Goal: Transaction & Acquisition: Book appointment/travel/reservation

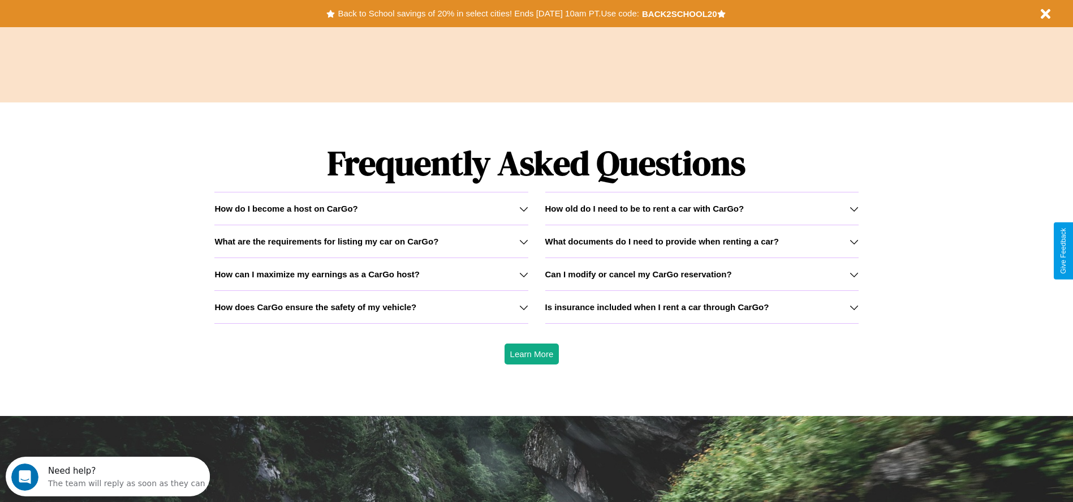
scroll to position [1622, 0]
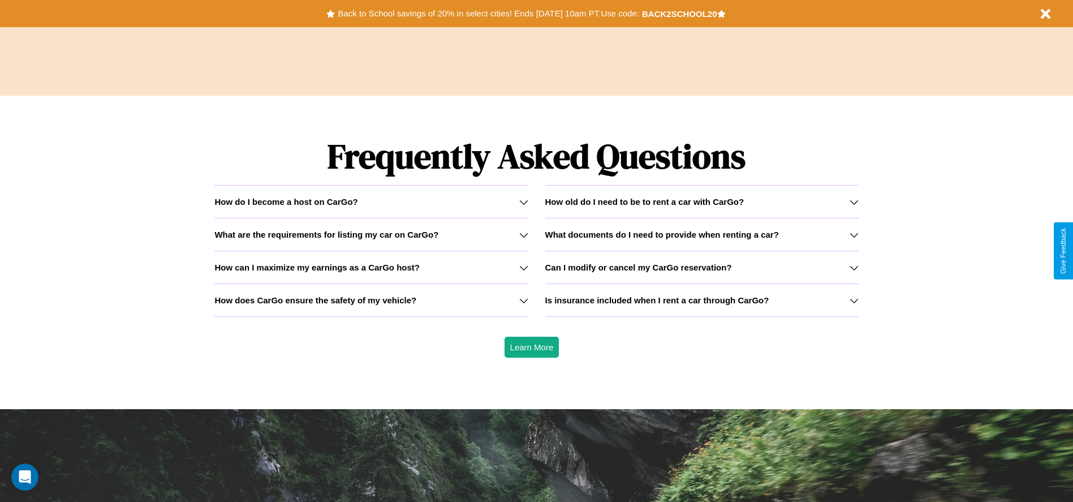
click at [853, 201] on icon at bounding box center [853, 201] width 9 height 9
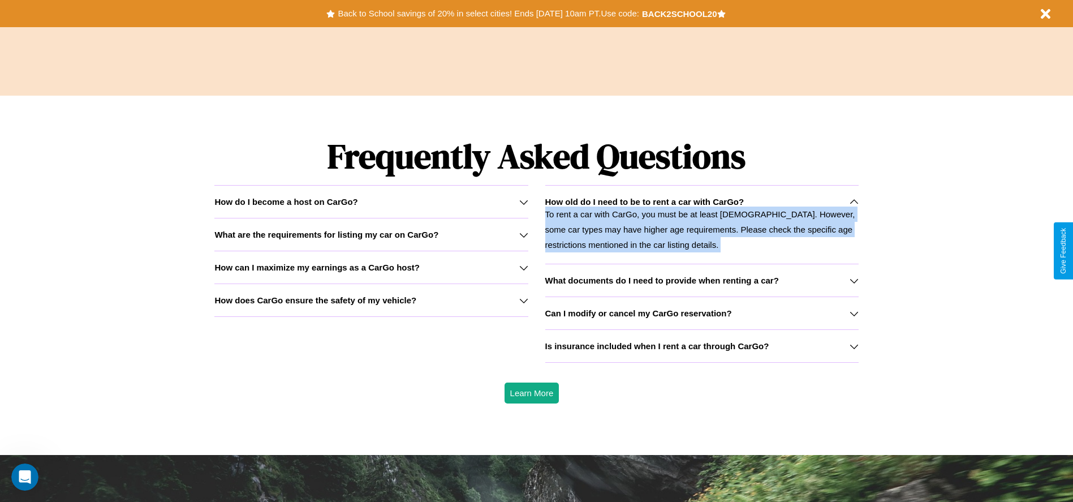
click at [701, 224] on p "To rent a car with CarGo, you must be at least [DEMOGRAPHIC_DATA]. However, som…" at bounding box center [701, 229] width 313 height 46
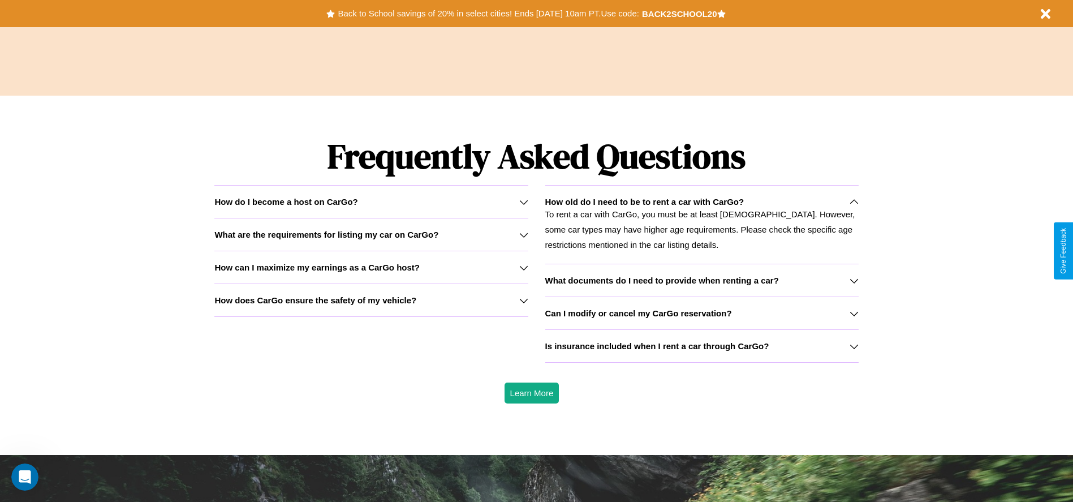
click at [371, 201] on div "How do I become a host on CarGo?" at bounding box center [370, 202] width 313 height 10
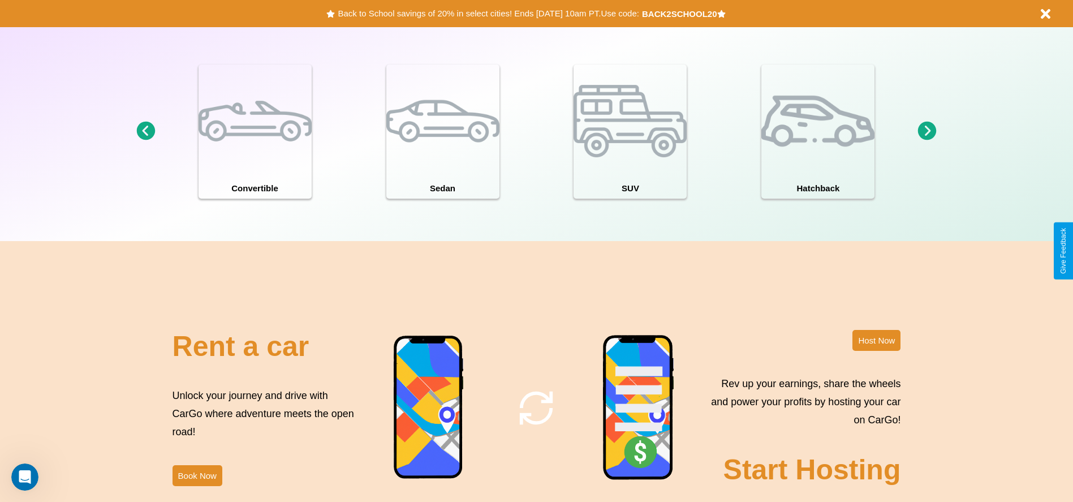
scroll to position [987, 0]
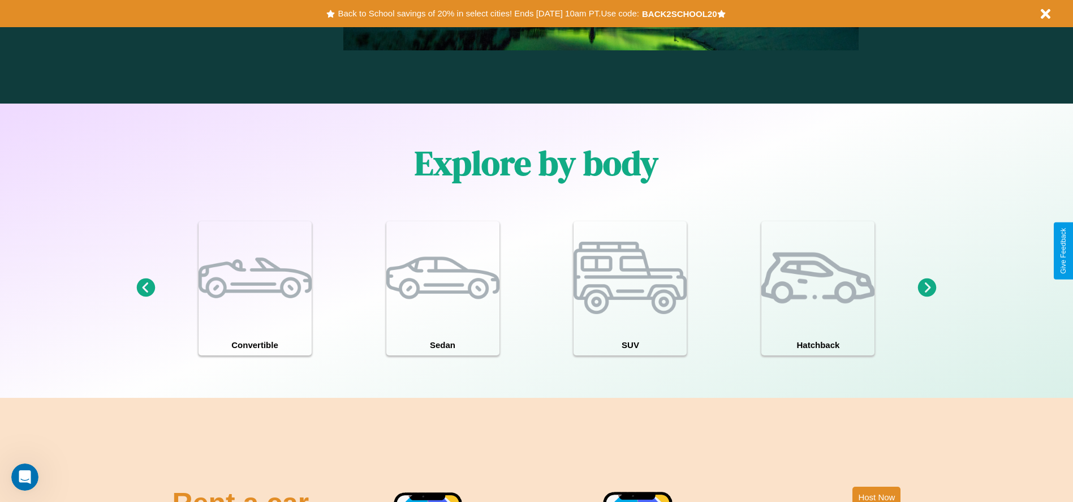
click at [927, 288] on icon at bounding box center [927, 287] width 19 height 19
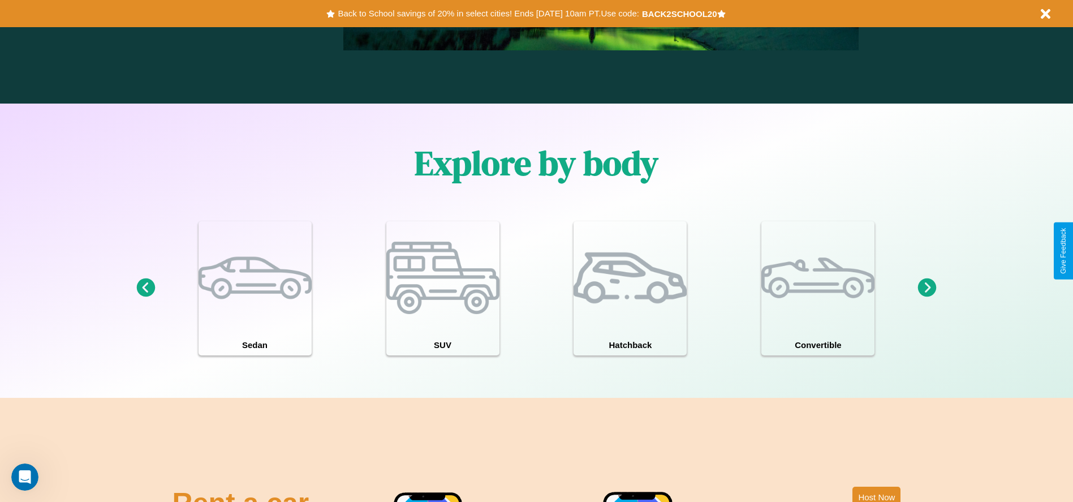
click at [927, 288] on icon at bounding box center [927, 287] width 19 height 19
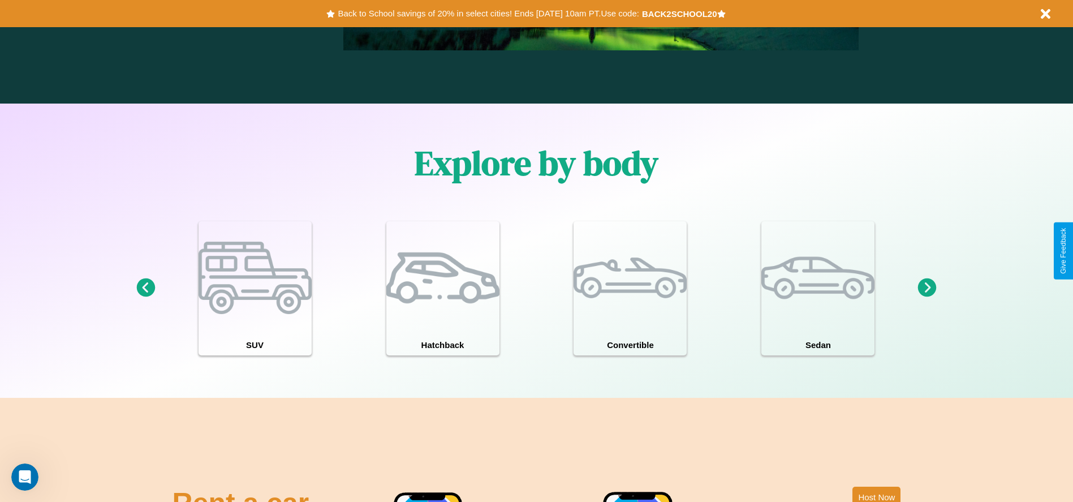
click at [927, 288] on icon at bounding box center [927, 287] width 19 height 19
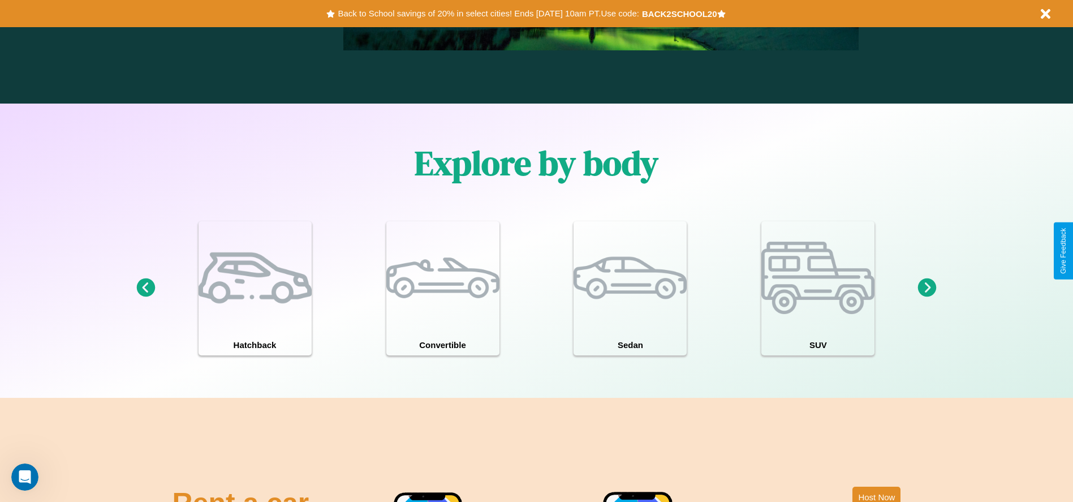
click at [145, 288] on icon at bounding box center [145, 287] width 19 height 19
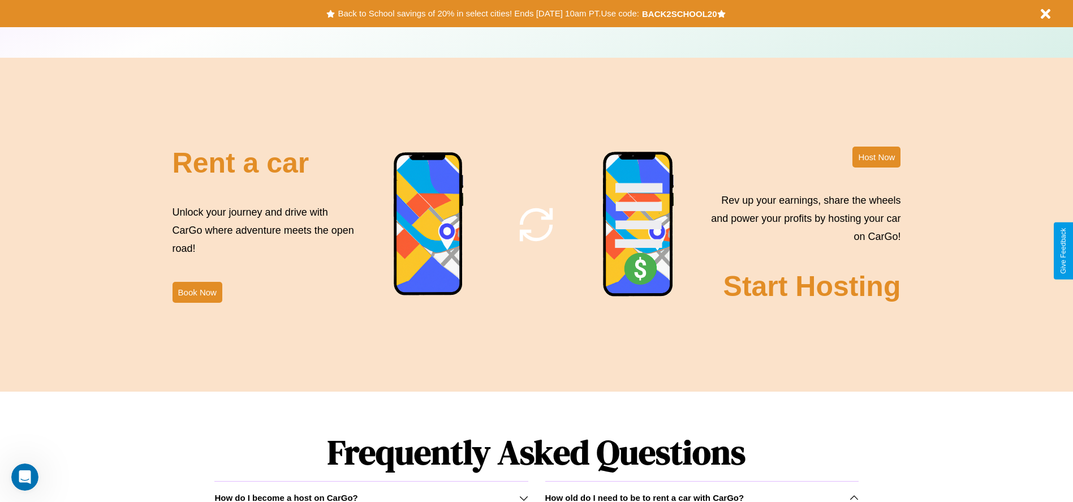
scroll to position [1368, 0]
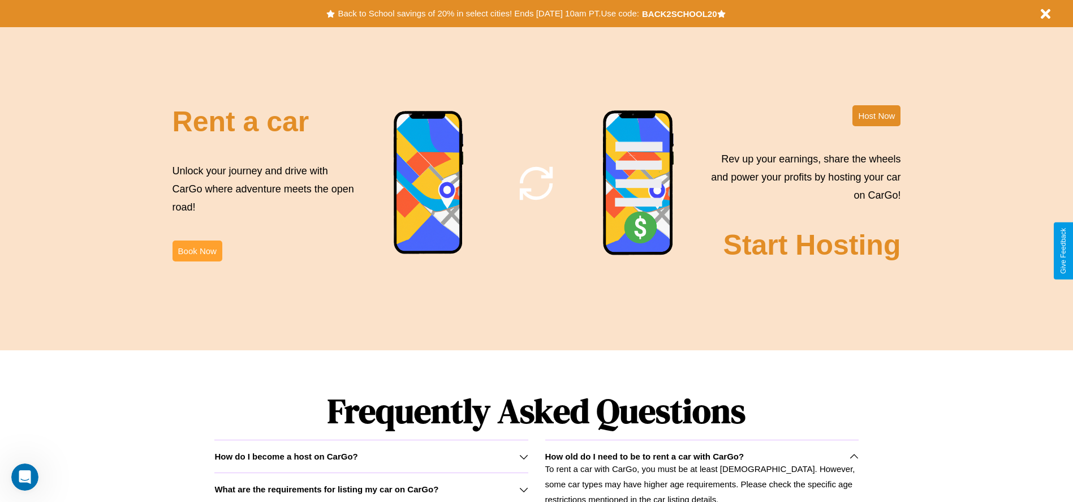
click at [197, 250] on button "Book Now" at bounding box center [197, 250] width 50 height 21
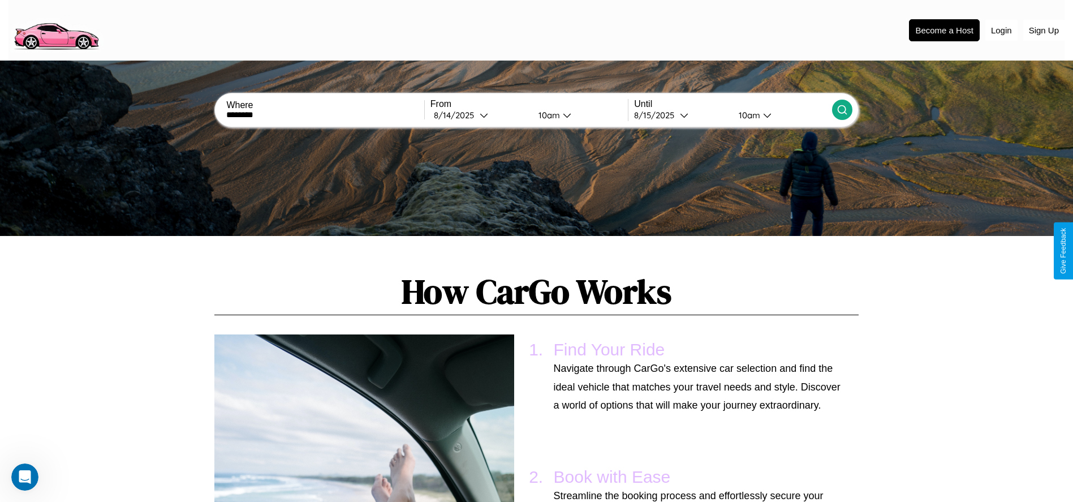
type input "********"
click at [841, 110] on icon at bounding box center [841, 109] width 11 height 11
